Goal: Information Seeking & Learning: Find contact information

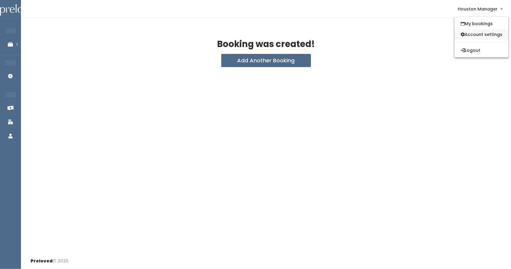
click at [471, 33] on link "Account settings" at bounding box center [481, 34] width 54 height 11
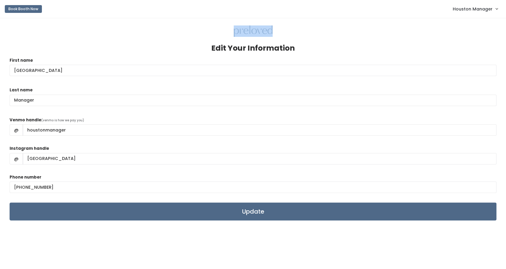
drag, startPoint x: 233, startPoint y: 32, endPoint x: 272, endPoint y: 34, distance: 39.6
click at [272, 34] on div at bounding box center [253, 31] width 487 height 12
click at [283, 35] on div at bounding box center [253, 31] width 487 height 12
click at [471, 12] on span "Houston Manager" at bounding box center [473, 9] width 40 height 7
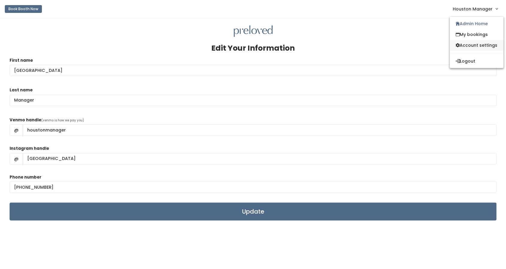
click at [471, 44] on link "Account settings" at bounding box center [477, 45] width 54 height 11
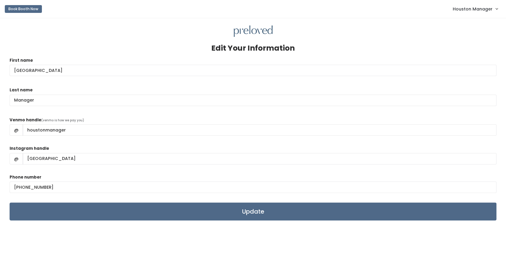
click at [465, 12] on link "Houston Manager" at bounding box center [475, 8] width 57 height 13
click at [475, 27] on link "Admin Home" at bounding box center [477, 23] width 54 height 11
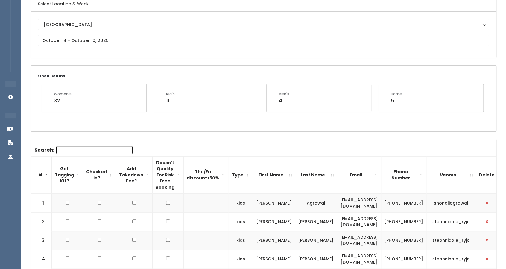
scroll to position [51, 0]
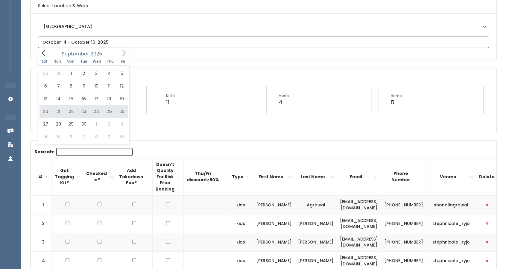
type input "[DATE] to [DATE]"
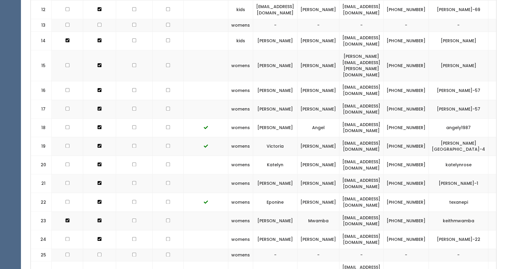
scroll to position [0, 25]
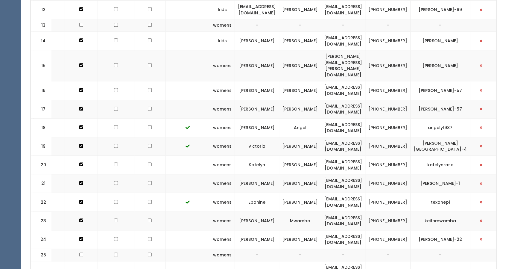
click at [434, 211] on td "keithmwamba" at bounding box center [440, 220] width 60 height 19
click at [322, 211] on td "keithmwamba849@gmail.com" at bounding box center [343, 220] width 44 height 19
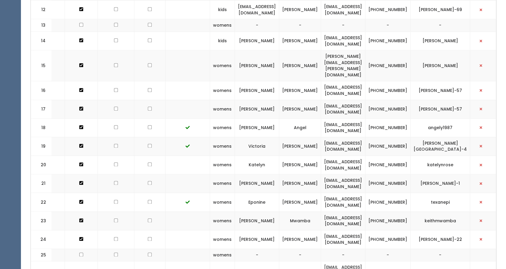
click at [442, 211] on td "keithmwamba" at bounding box center [440, 220] width 60 height 19
click at [437, 211] on td "keithmwamba" at bounding box center [440, 220] width 60 height 19
click at [402, 211] on td "(713) 498-6161" at bounding box center [387, 220] width 45 height 19
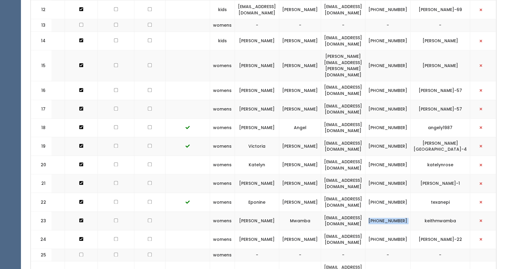
click at [402, 211] on td "(713) 498-6161" at bounding box center [387, 220] width 45 height 19
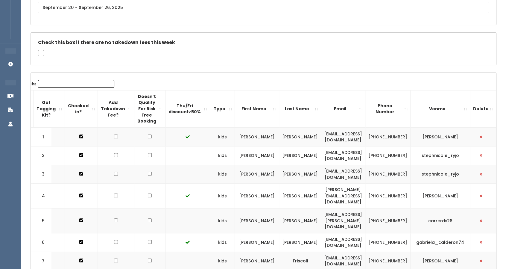
scroll to position [0, 0]
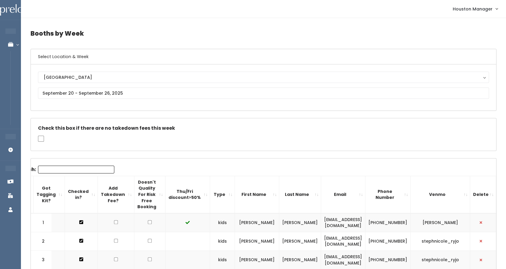
click at [480, 8] on span "Houston Manager" at bounding box center [473, 9] width 40 height 7
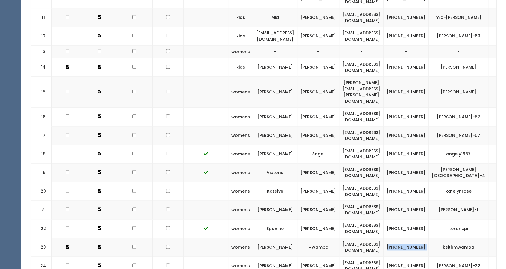
scroll to position [409, 0]
click at [367, 238] on td "keithmwamba849@gmail.com" at bounding box center [361, 247] width 44 height 19
drag, startPoint x: 409, startPoint y: 213, endPoint x: 365, endPoint y: 210, distance: 43.8
click at [365, 238] on td "keithmwamba849@gmail.com" at bounding box center [361, 247] width 44 height 19
click at [471, 238] on td "keithmwamba" at bounding box center [459, 247] width 60 height 19
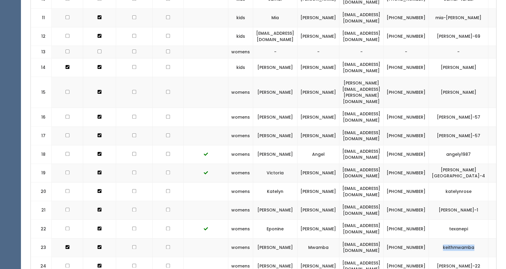
click at [471, 238] on td "keithmwamba" at bounding box center [459, 247] width 60 height 19
click at [429, 238] on td "(713) 498-6161" at bounding box center [405, 247] width 45 height 19
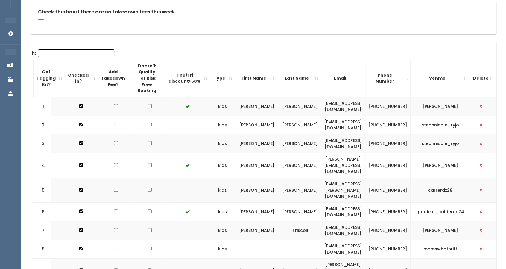
scroll to position [0, 0]
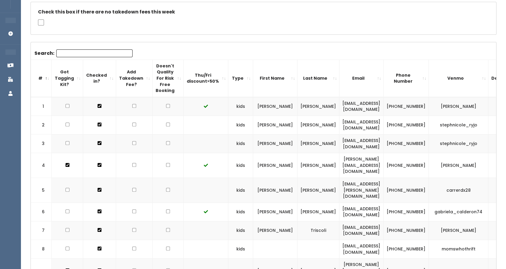
click at [364, 126] on td "[EMAIL_ADDRESS][DOMAIN_NAME]" at bounding box center [361, 124] width 44 height 19
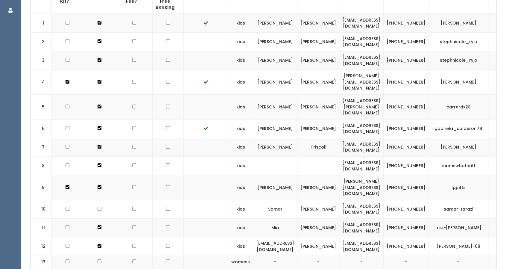
scroll to position [189, 0]
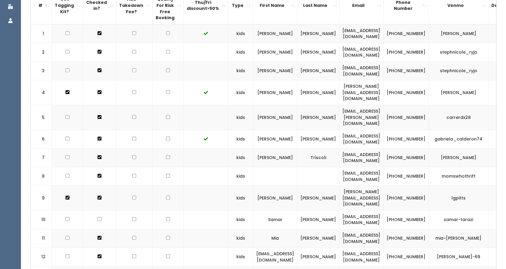
click at [281, 52] on td "[PERSON_NAME]" at bounding box center [275, 52] width 44 height 19
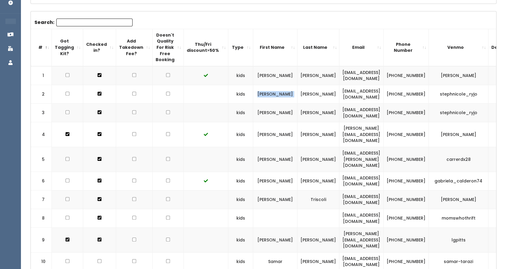
scroll to position [181, 0]
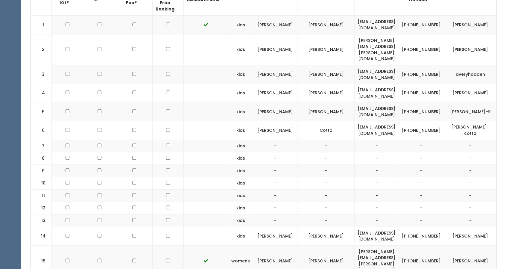
scroll to position [230, 0]
